Goal: Book appointment/travel/reservation

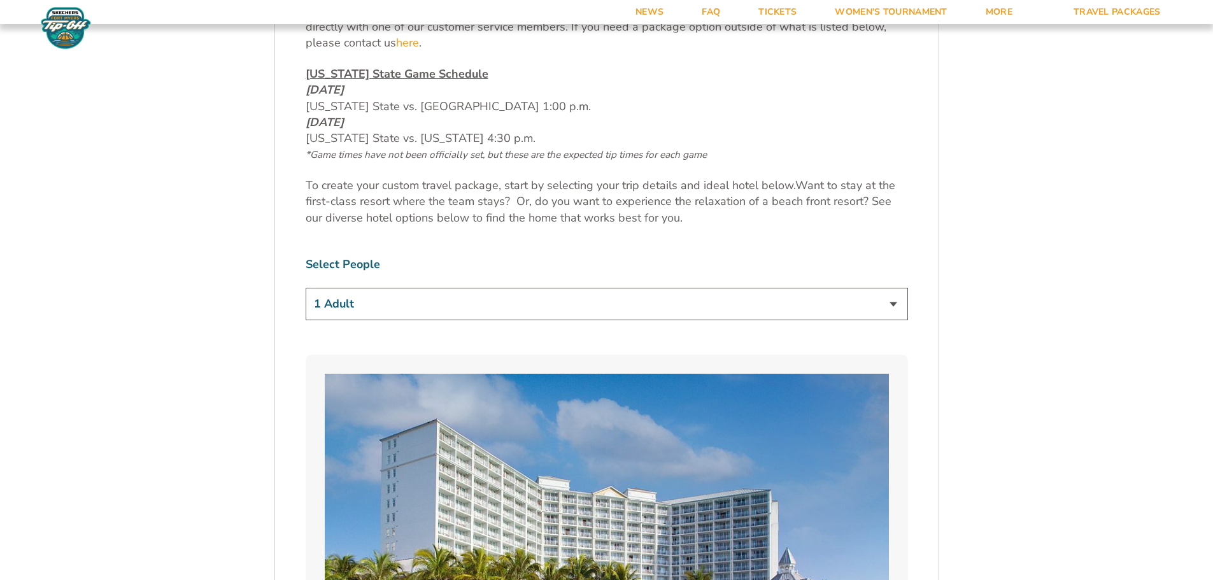
scroll to position [700, 0]
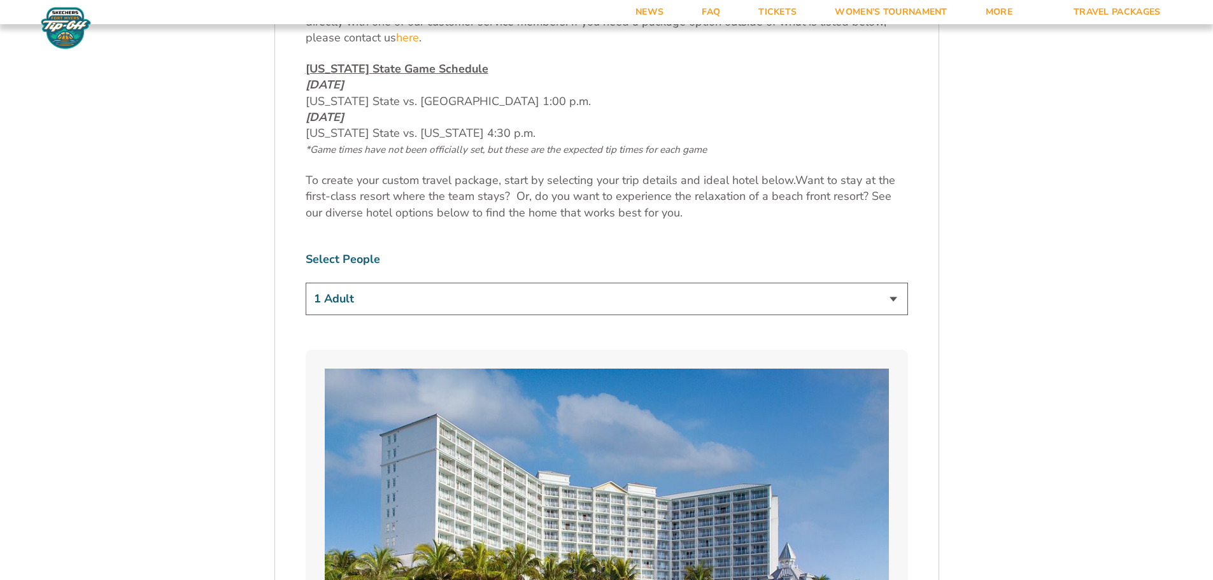
click at [893, 297] on select "1 Adult 2 Adults 3 Adults 4 Adults 2 Adults + 1 Child 2 Adults + 2 Children 2 A…" at bounding box center [607, 299] width 602 height 32
select select "2 Adults"
click at [306, 283] on select "1 Adult 2 Adults 3 Adults 4 Adults 2 Adults + 1 Child 2 Adults + 2 Children 2 A…" at bounding box center [607, 299] width 602 height 32
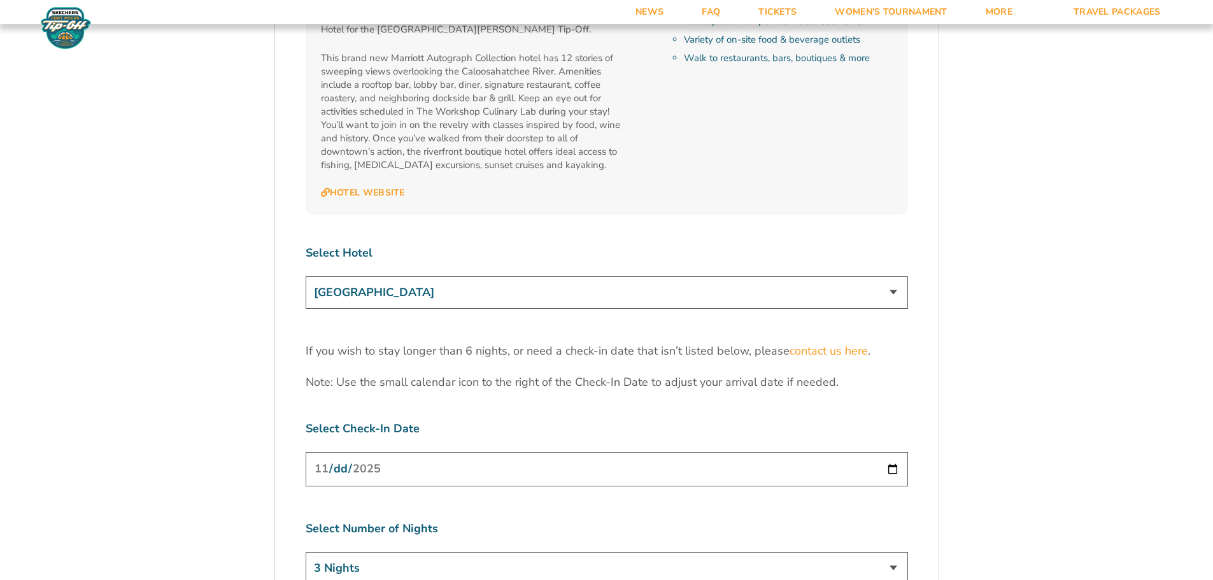
scroll to position [3883, 0]
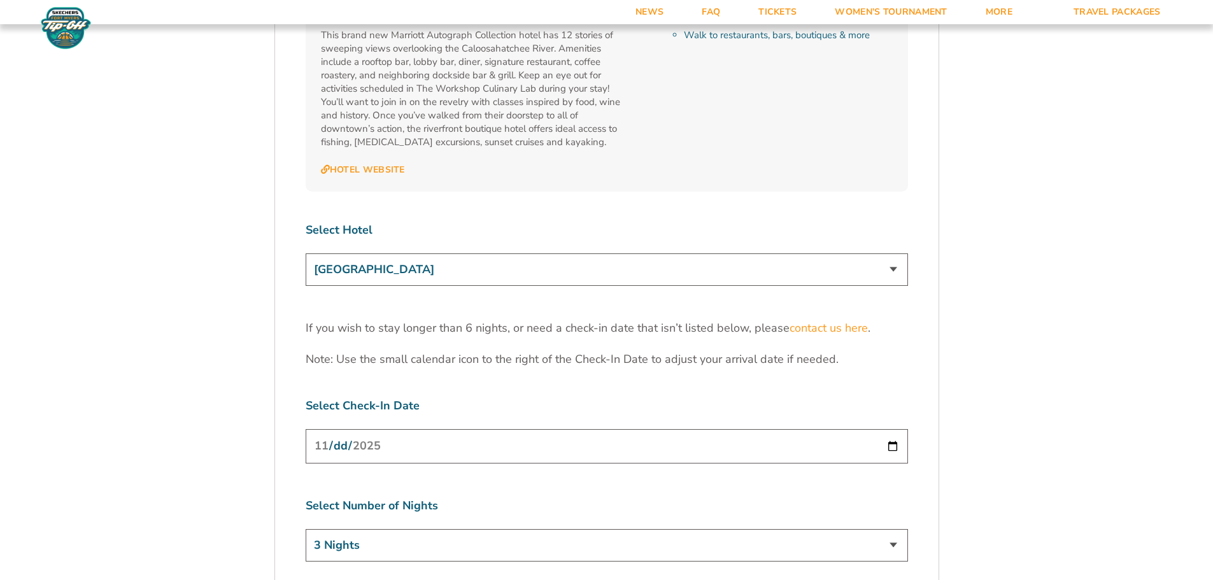
click at [897, 529] on select "3 Nights 4 Nights 5 Nights 6 Nights" at bounding box center [607, 545] width 602 height 32
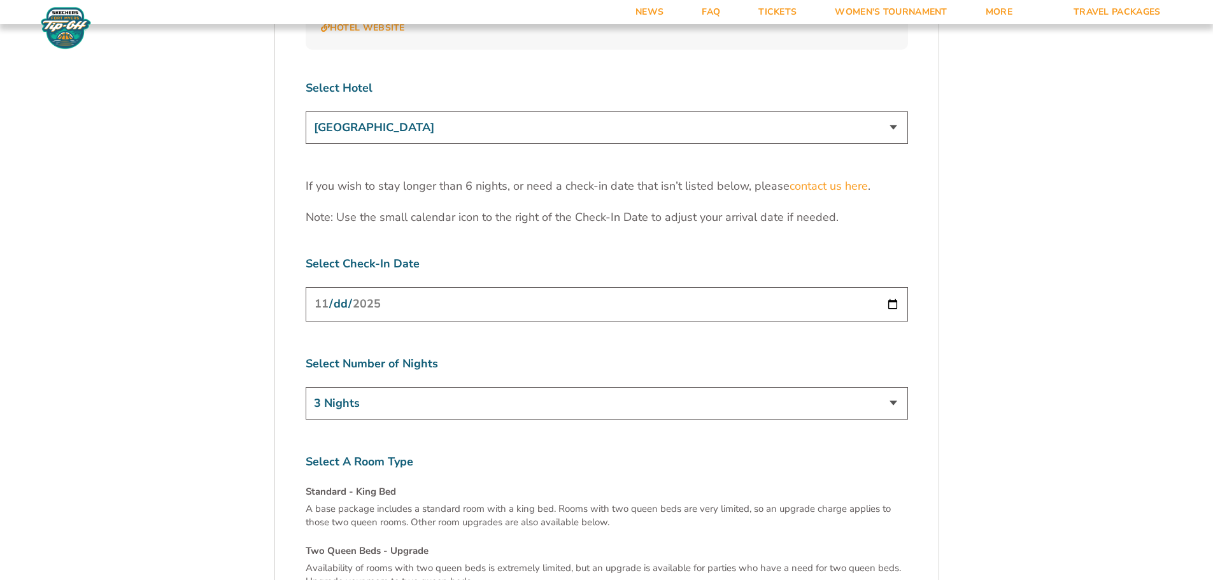
scroll to position [4074, 0]
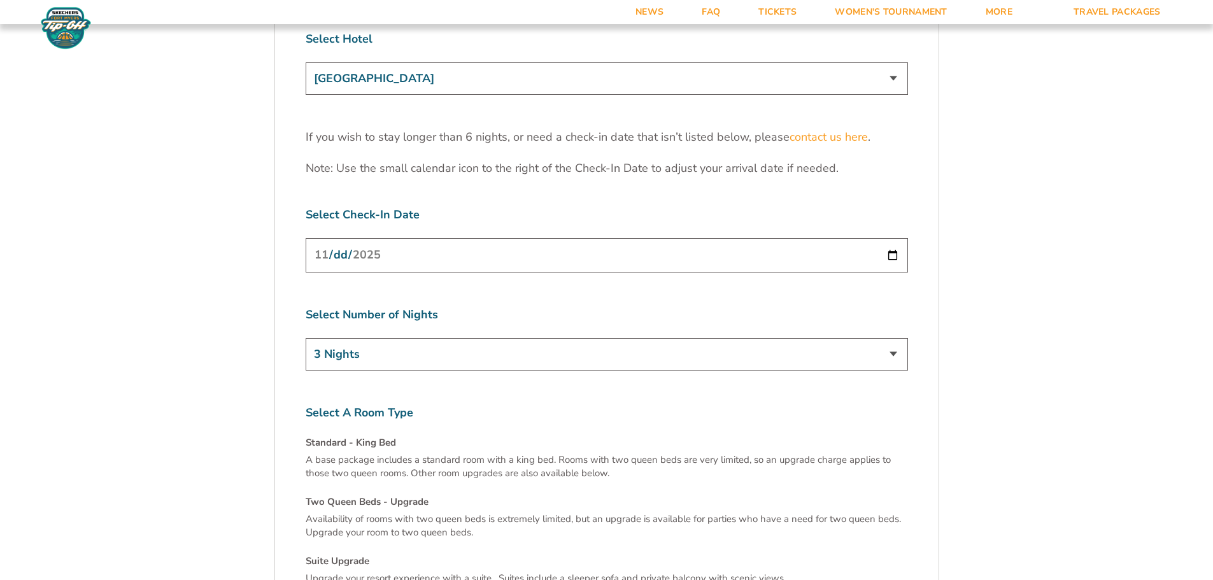
click at [891, 338] on select "3 Nights 4 Nights 5 Nights 6 Nights" at bounding box center [607, 354] width 602 height 32
select select "5 Nights"
click at [306, 338] on select "3 Nights 4 Nights 5 Nights 6 Nights" at bounding box center [607, 354] width 602 height 32
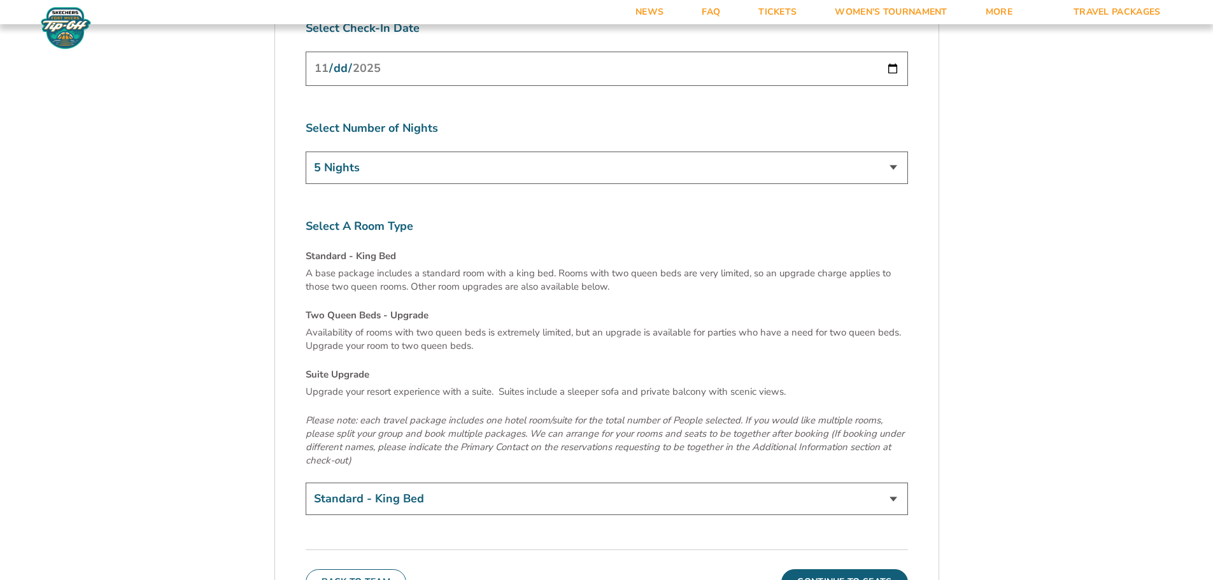
scroll to position [4329, 0]
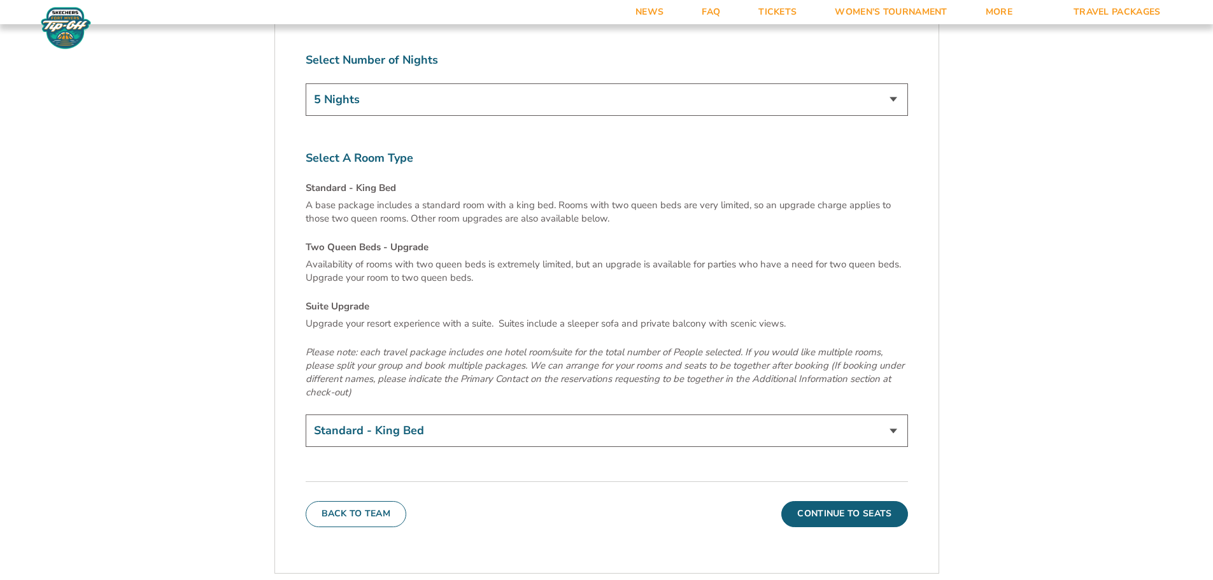
click at [896, 414] on select "Standard - King Bed Two Queen Beds - Upgrade (+$15 per night) Suite Upgrade (+$…" at bounding box center [607, 430] width 602 height 32
select select "Two Queen Beds - Upgrade"
click at [306, 414] on select "Standard - King Bed Two Queen Beds - Upgrade (+$15 per night) Suite Upgrade (+$…" at bounding box center [607, 430] width 602 height 32
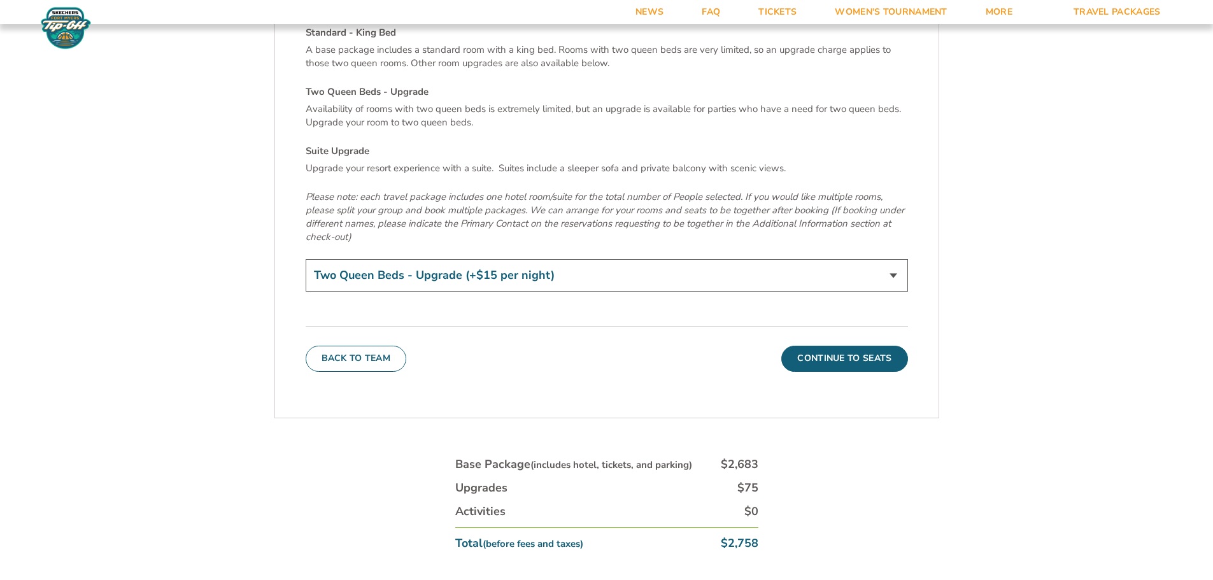
scroll to position [4520, 0]
